Goal: Use online tool/utility: Utilize a website feature to perform a specific function

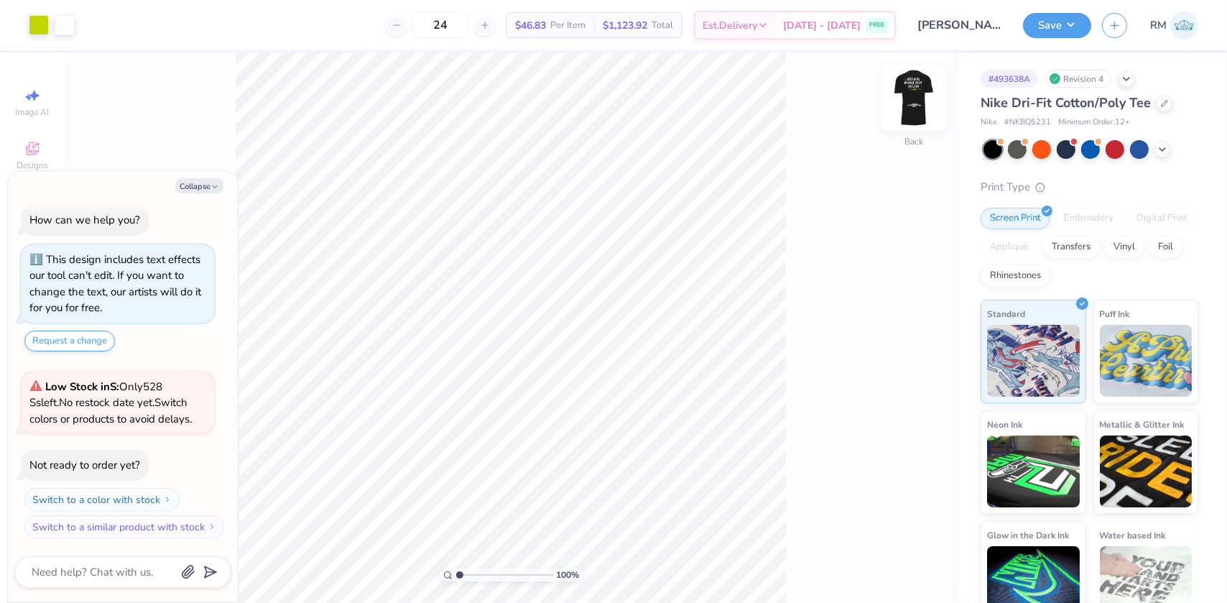
click at [906, 101] on img at bounding box center [913, 97] width 57 height 57
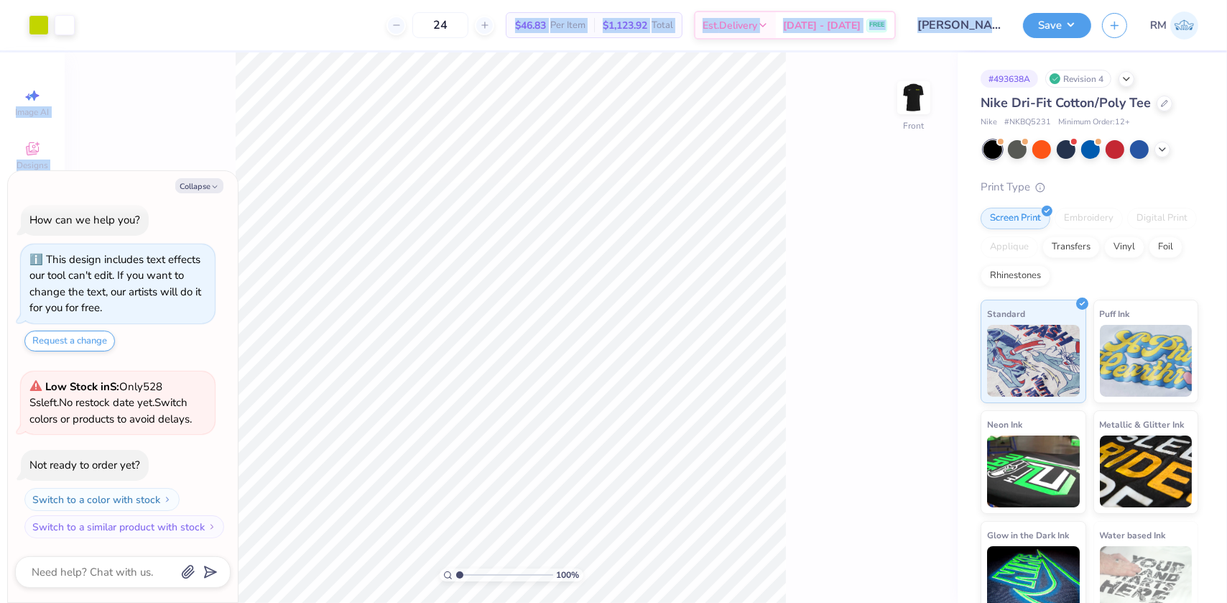
click at [691, 446] on div "Art colors 24 $46.83 Per Item $1,123.92 Total Est. Delivery [DATE] - [DATE] FRE…" at bounding box center [613, 301] width 1227 height 603
click at [402, 51] on div "Art colors 24 $46.83 Per Item $1,123.92 Total Est. Delivery [DATE] - [DATE] FRE…" at bounding box center [613, 301] width 1227 height 603
click at [185, 113] on div "100 % Front" at bounding box center [511, 327] width 893 height 550
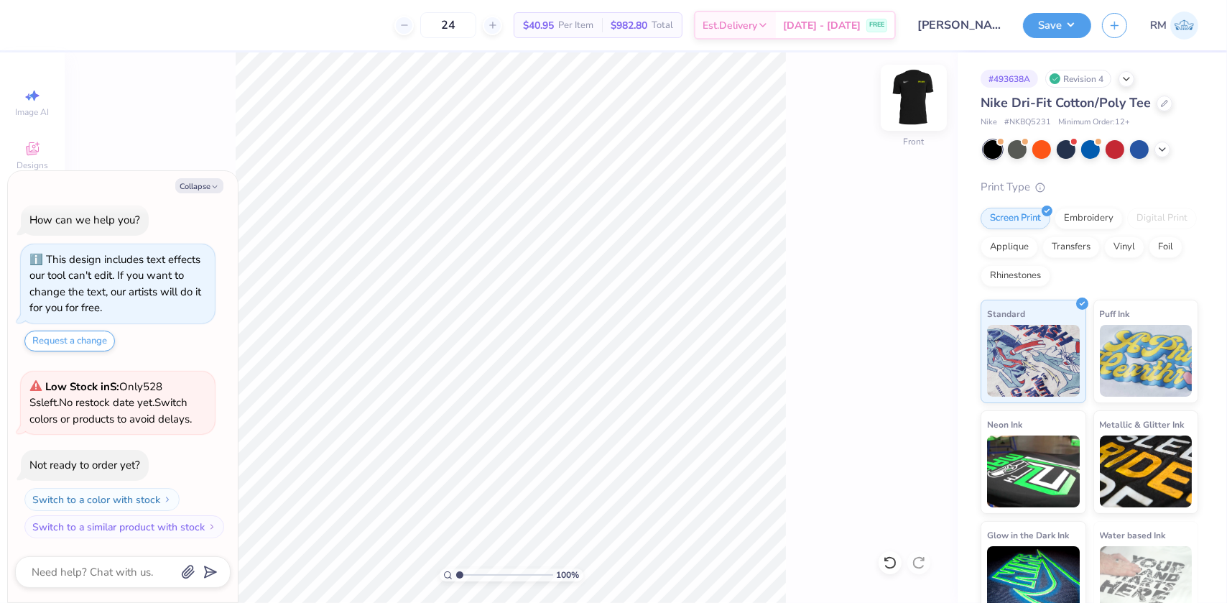
click at [898, 91] on img at bounding box center [913, 97] width 57 height 57
click at [916, 91] on img at bounding box center [913, 97] width 57 height 57
click at [190, 186] on button "Collapse" at bounding box center [199, 185] width 48 height 15
type textarea "x"
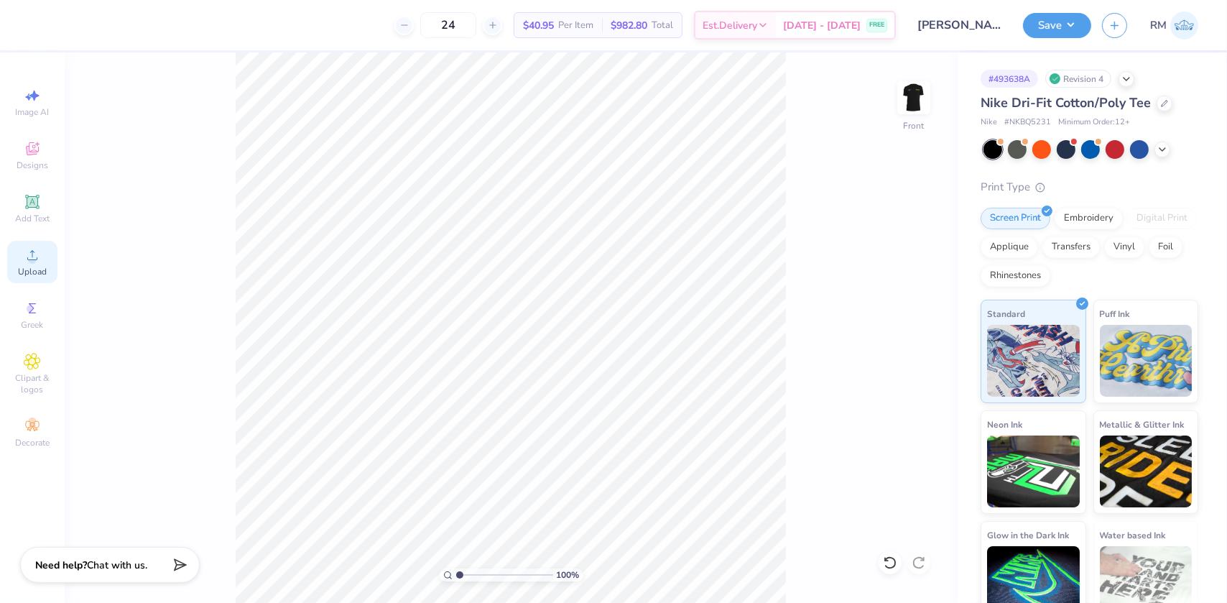
click at [27, 249] on icon at bounding box center [32, 255] width 17 height 17
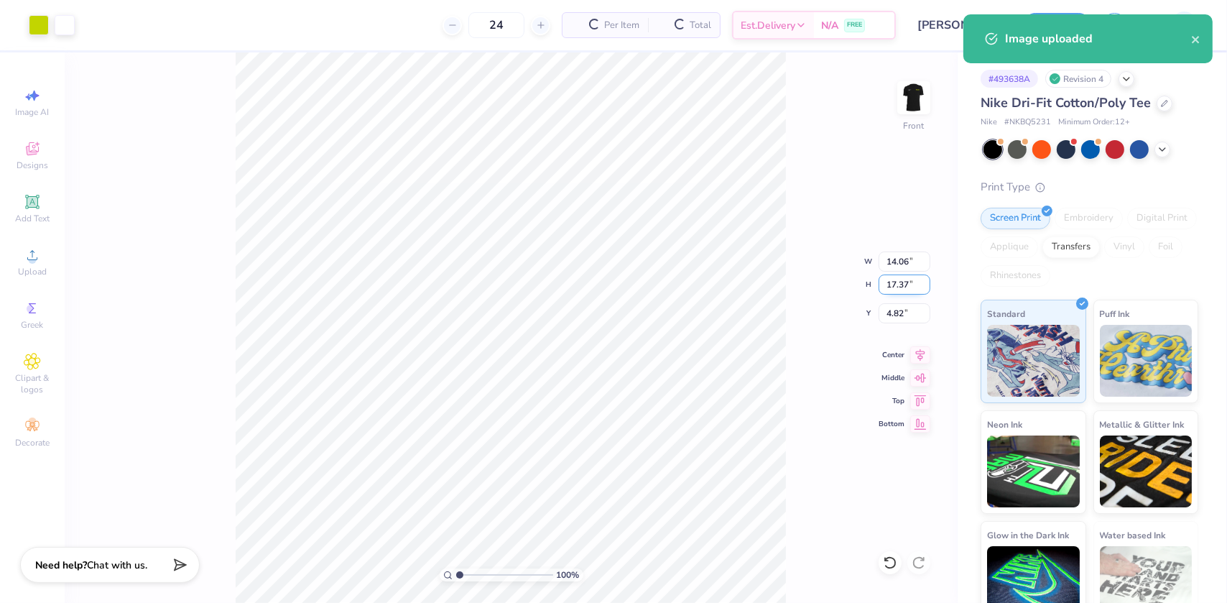
click at [895, 284] on input "17.37" at bounding box center [905, 285] width 52 height 20
type input "15"
type input "12.15"
type input "15.00"
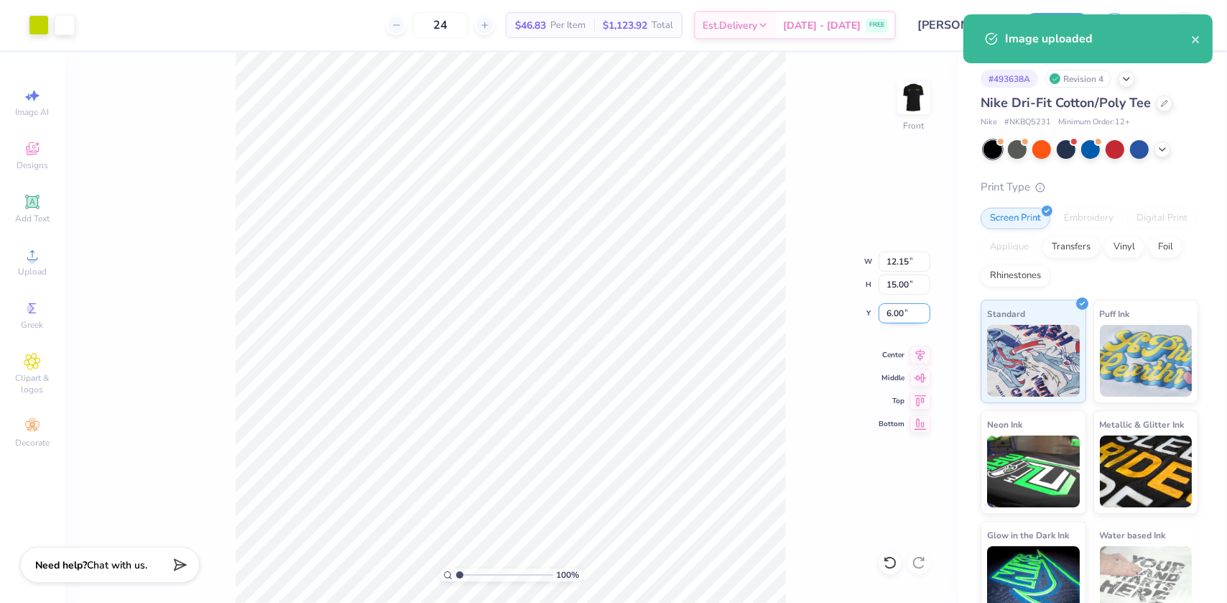
click at [898, 308] on input "6.00" at bounding box center [905, 313] width 52 height 20
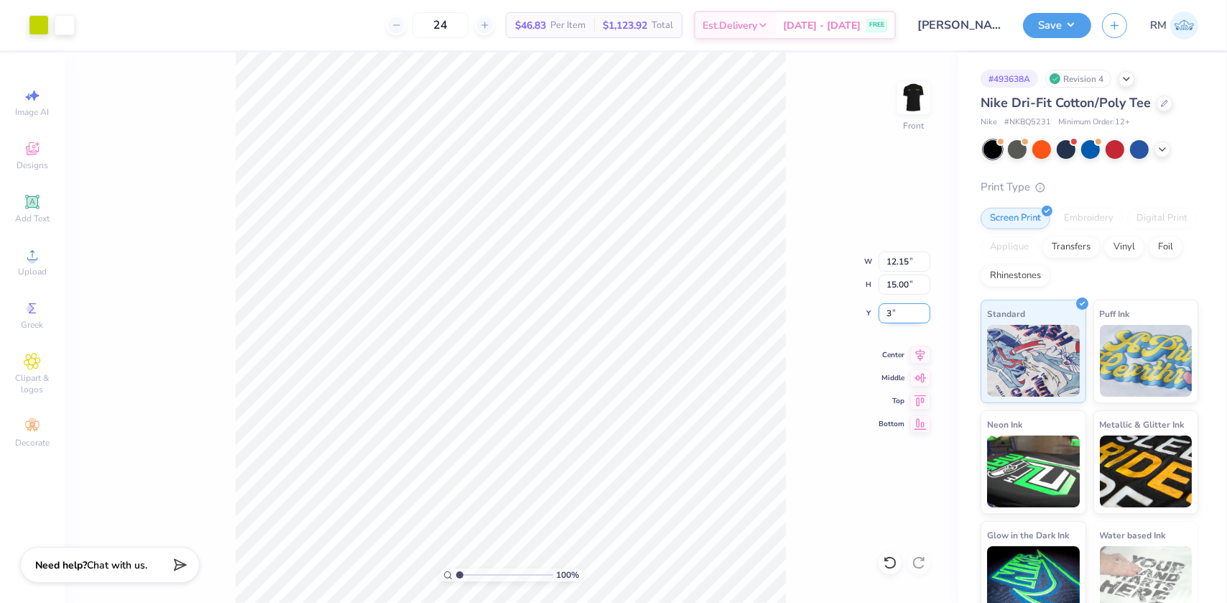
type input "3.00"
click at [792, 413] on div "100 % Front W 12.15 12.15 " H 15.00 15.00 " Y 3.00 3.00 " Center Middle Top Bot…" at bounding box center [511, 327] width 893 height 550
click at [895, 568] on icon at bounding box center [890, 563] width 14 height 14
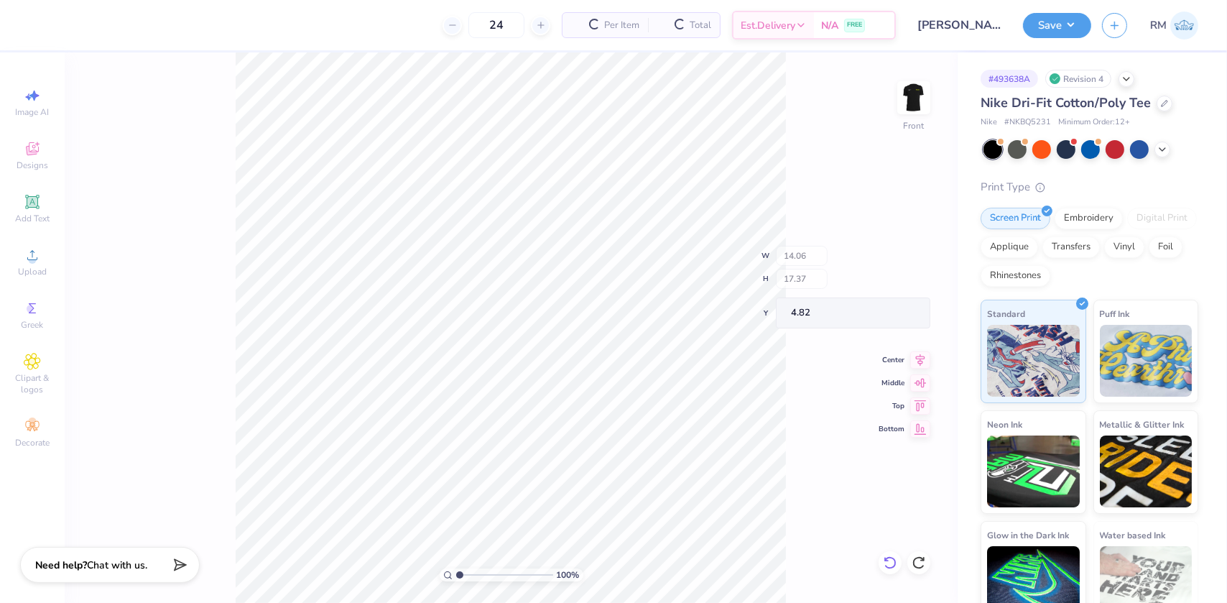
type input "14.06"
type input "17.37"
type input "4.82"
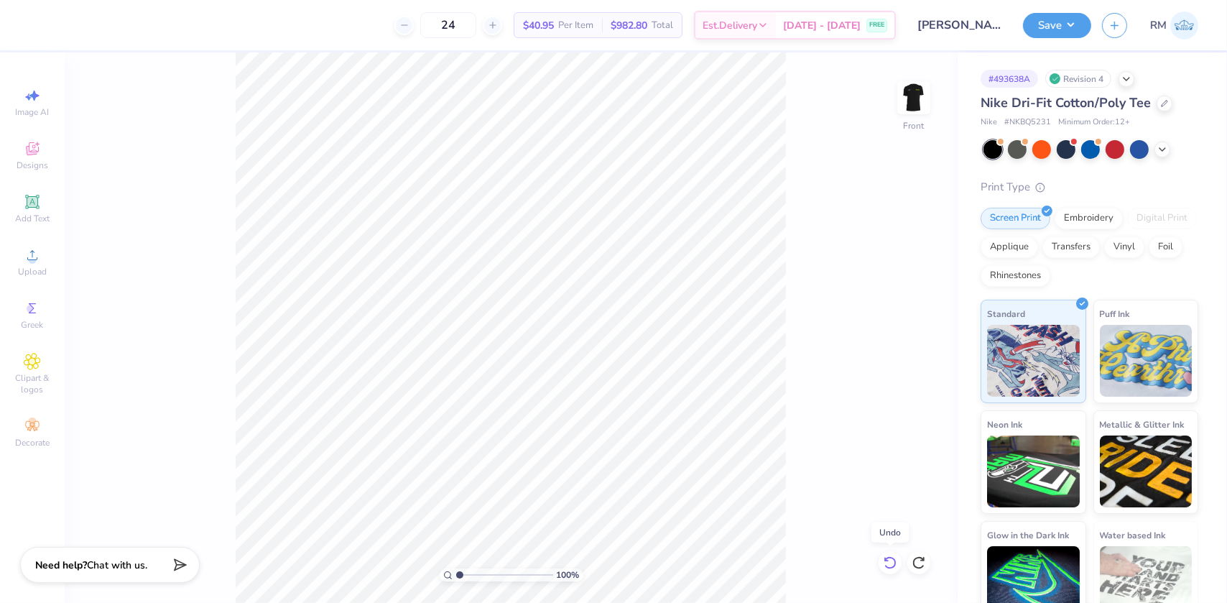
click at [895, 568] on icon at bounding box center [890, 563] width 14 height 14
click at [35, 257] on icon at bounding box center [32, 255] width 17 height 17
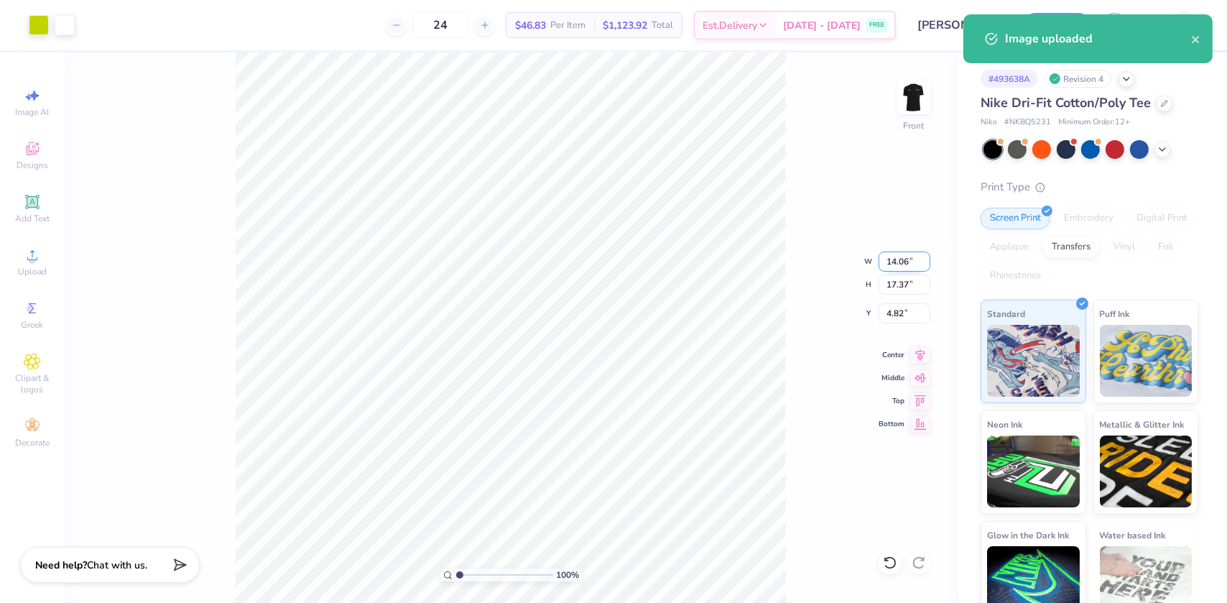
click at [898, 266] on input "14.06" at bounding box center [905, 262] width 52 height 20
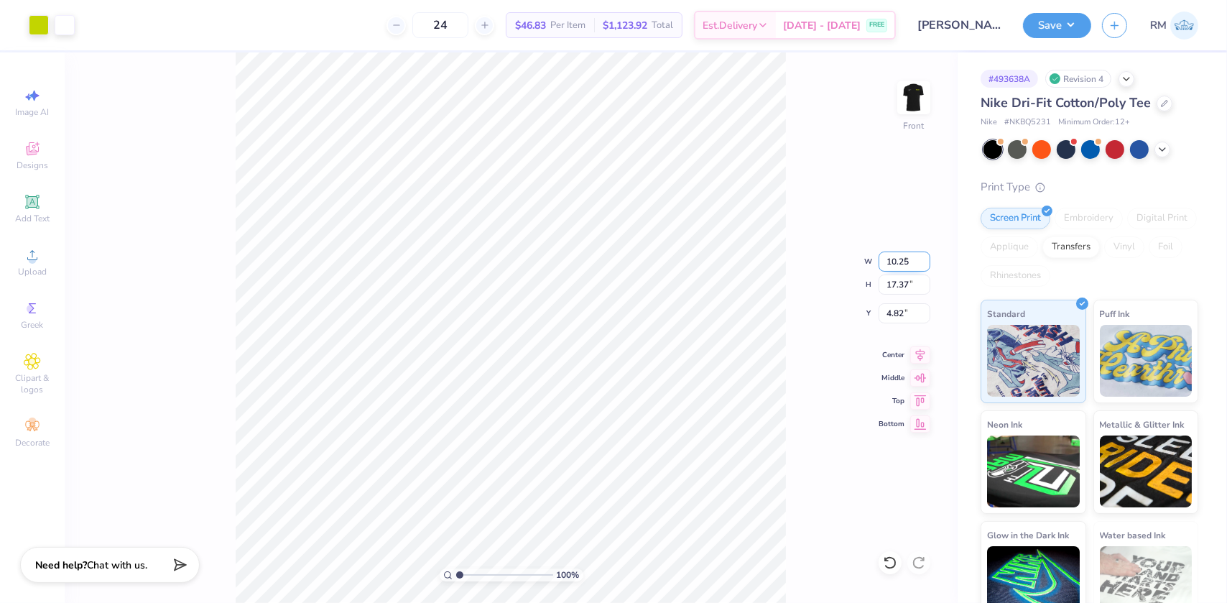
type input "10.25"
type input "12.66"
click at [896, 314] on input "7.17" at bounding box center [905, 313] width 52 height 20
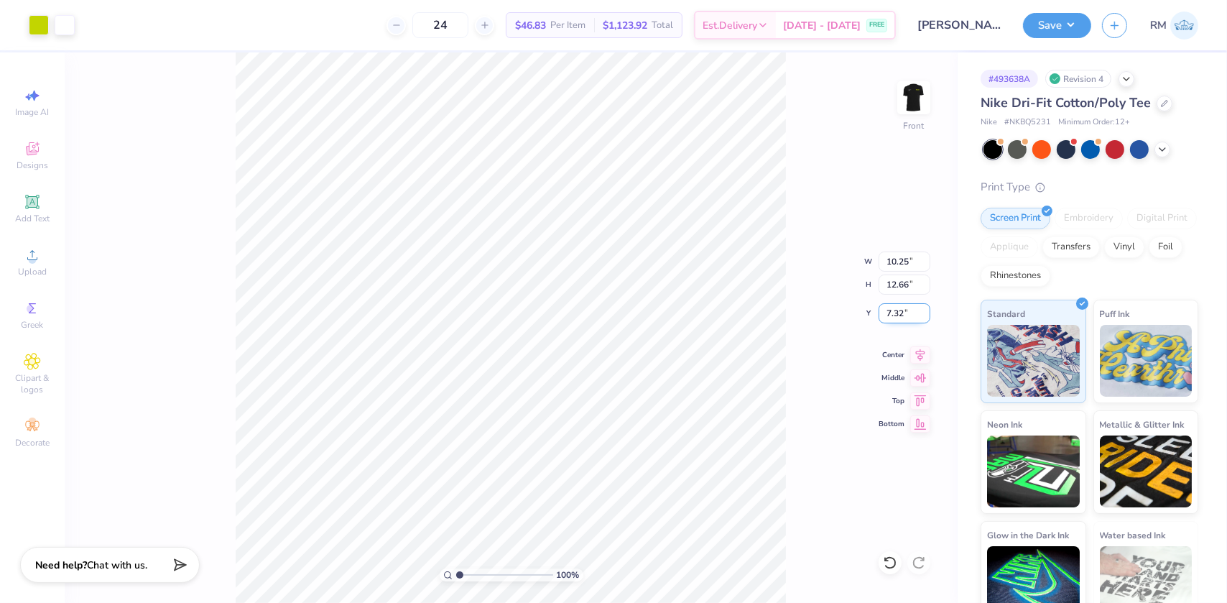
click at [896, 314] on input "7.32" at bounding box center [905, 313] width 52 height 20
type input "3.00"
type input "8.15"
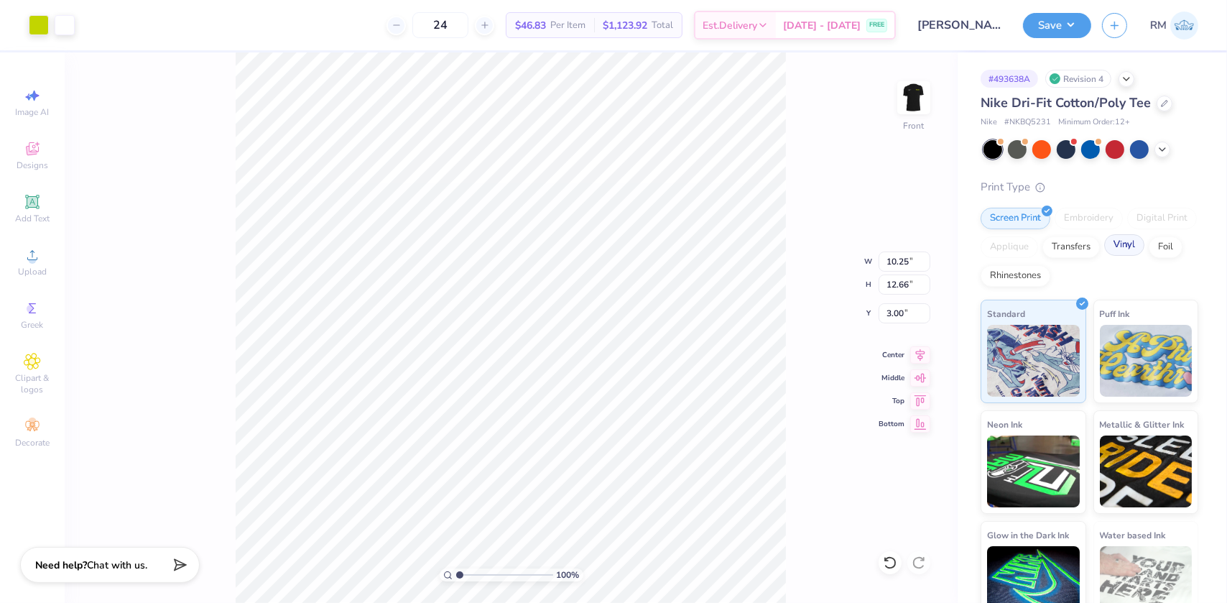
type input "10.07"
type input "3.89"
click at [897, 256] on input "8.15" at bounding box center [905, 262] width 52 height 20
click at [896, 256] on input "8.15" at bounding box center [905, 262] width 52 height 20
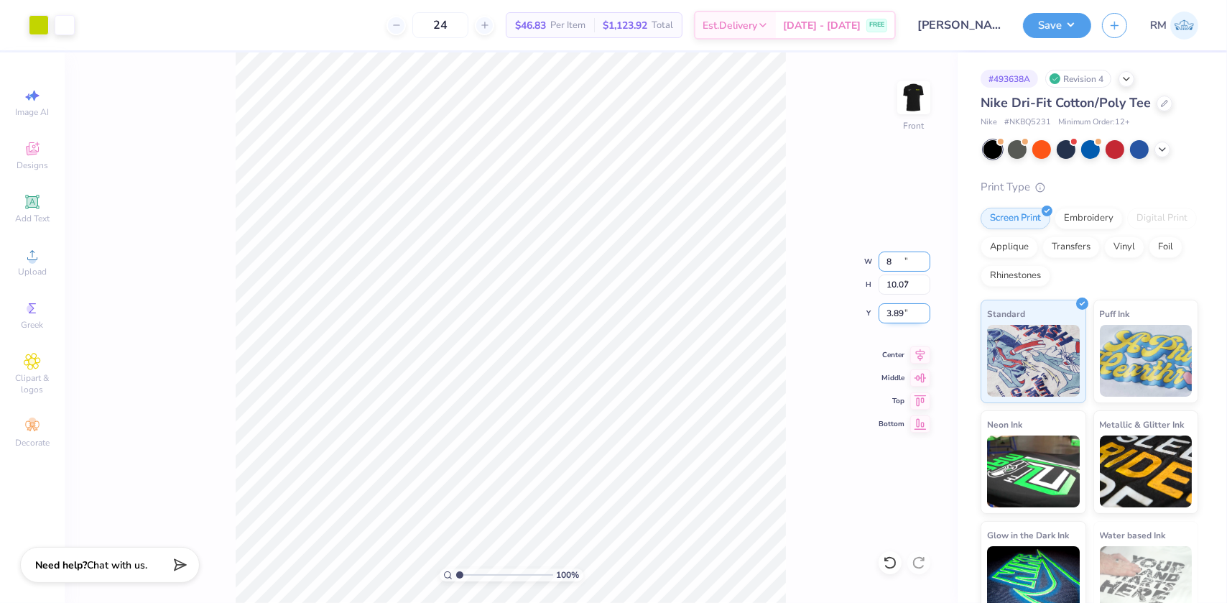
type input "8.00"
type input "9.88"
type input "3.99"
click at [892, 330] on div "100 % Front W 8.00 8.00 " H 9.88 9.88 " Y 3.99 3.99 " Center Middle Top Bottom" at bounding box center [511, 327] width 893 height 550
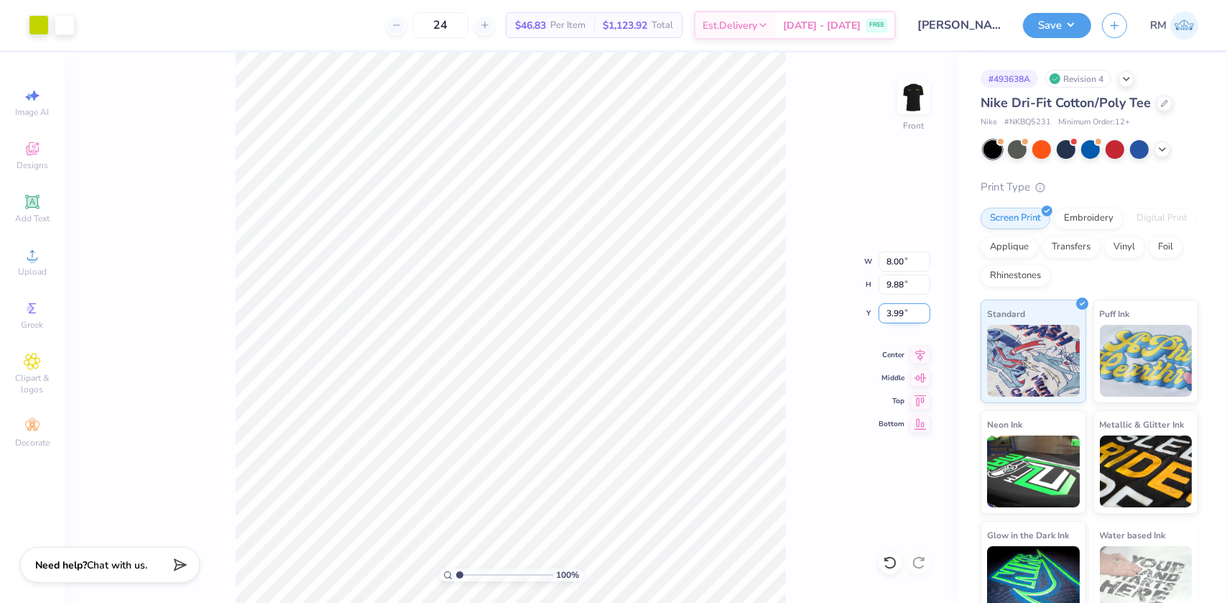
click at [889, 315] on input "3.99" at bounding box center [905, 313] width 52 height 20
click at [888, 314] on input "3.99" at bounding box center [905, 313] width 52 height 20
type input "3.00"
click at [922, 346] on icon at bounding box center [921, 352] width 20 height 17
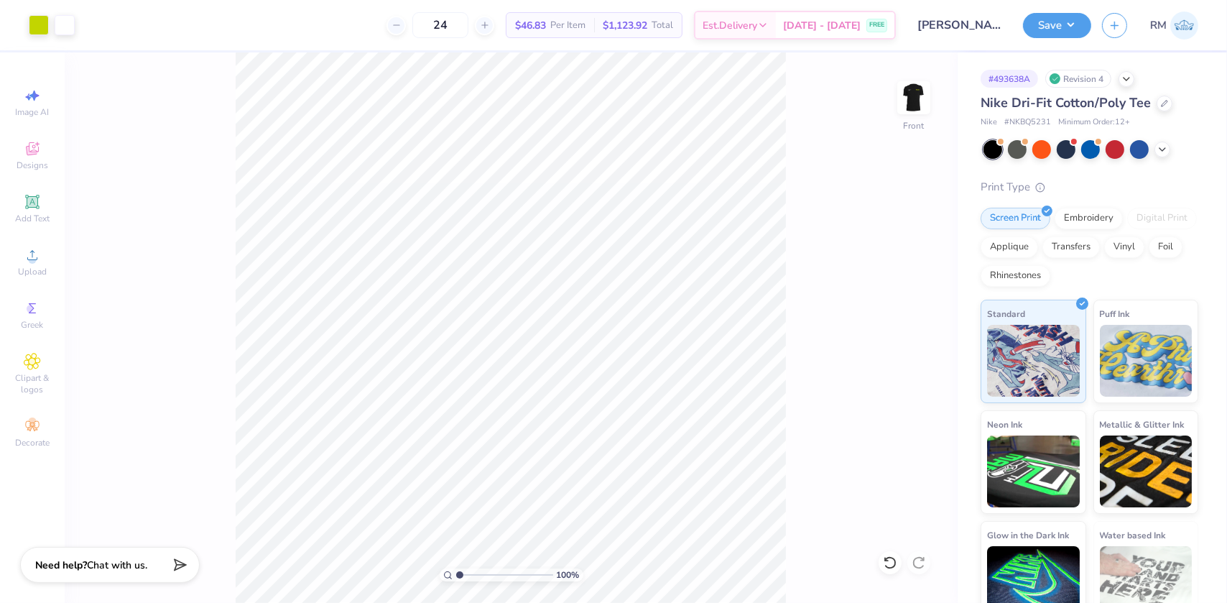
click at [1045, 19] on button "Save" at bounding box center [1057, 25] width 68 height 25
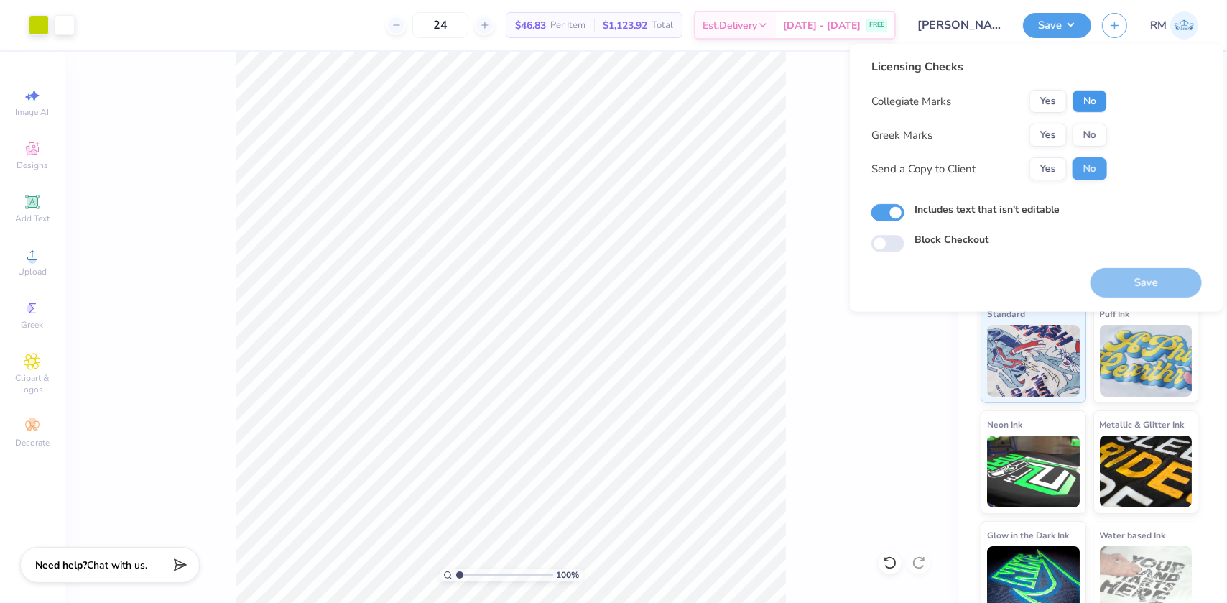
click at [1085, 93] on button "No" at bounding box center [1090, 101] width 34 height 23
click at [1096, 132] on button "No" at bounding box center [1090, 135] width 34 height 23
click at [1131, 280] on button "Save" at bounding box center [1146, 282] width 111 height 29
